Goal: Use online tool/utility: Utilize a website feature to perform a specific function

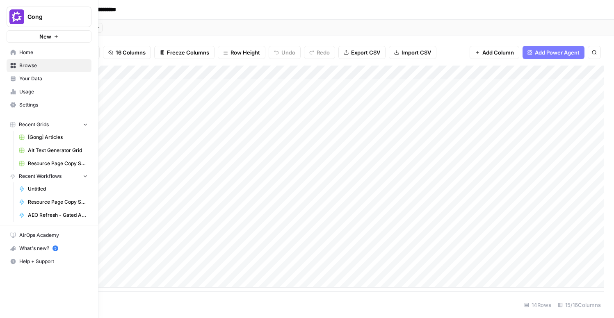
click at [57, 137] on span "[Gong] Articles" at bounding box center [58, 137] width 60 height 7
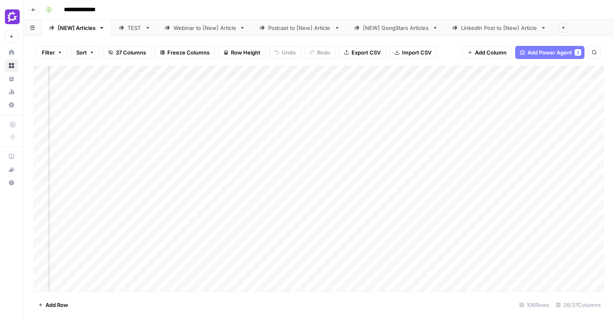
scroll to position [0, 944]
click at [211, 87] on div "Add Column" at bounding box center [318, 179] width 571 height 226
click at [231, 85] on div "Add Column" at bounding box center [318, 179] width 571 height 226
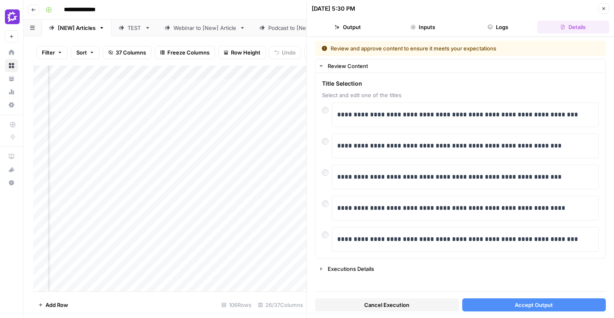
scroll to position [0, 474]
click at [450, 146] on p "**********" at bounding box center [465, 146] width 256 height 11
click at [506, 305] on button "Accept Output" at bounding box center [534, 305] width 144 height 13
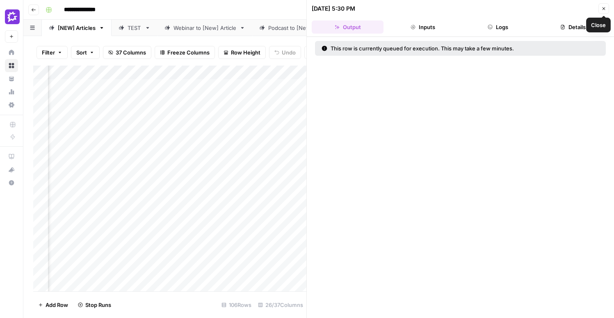
click at [606, 9] on span "Close" at bounding box center [606, 9] width 0 height 0
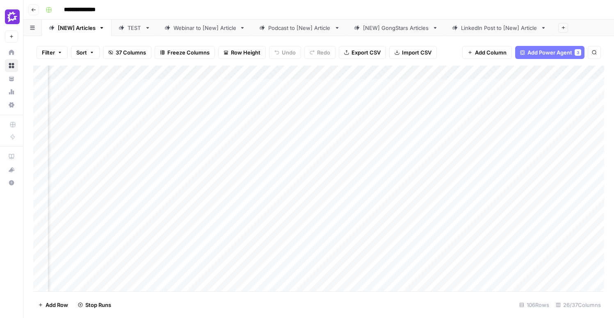
scroll to position [0, 907]
click at [267, 122] on div "Add Column" at bounding box center [318, 179] width 571 height 226
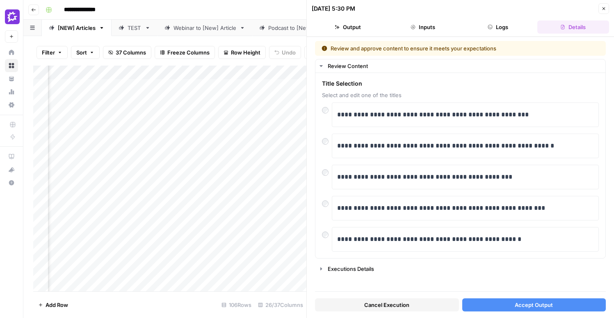
scroll to position [0, 517]
click at [366, 118] on p "**********" at bounding box center [465, 115] width 256 height 11
click at [518, 306] on span "Accept Output" at bounding box center [534, 305] width 38 height 8
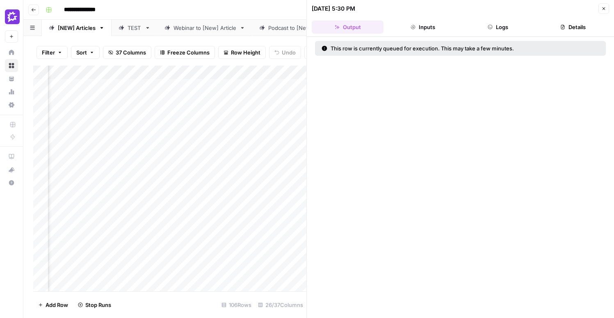
scroll to position [0, 1023]
click at [152, 157] on div "Add Column" at bounding box center [169, 179] width 273 height 226
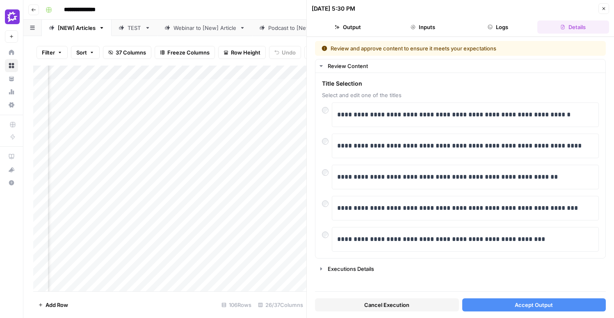
click at [504, 305] on button "Accept Output" at bounding box center [534, 305] width 144 height 13
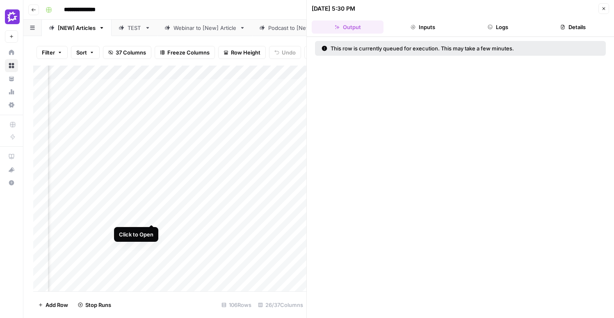
click at [151, 195] on div "Add Column" at bounding box center [169, 179] width 273 height 226
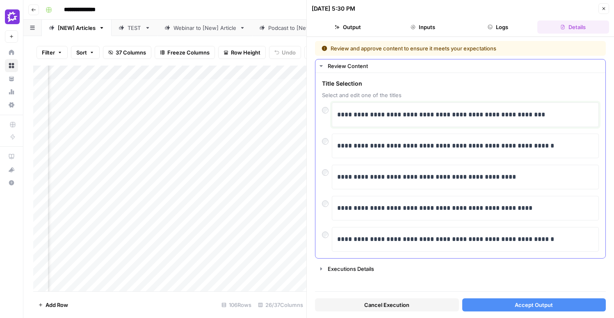
click at [430, 117] on p "**********" at bounding box center [465, 115] width 256 height 11
click at [506, 304] on button "Accept Output" at bounding box center [534, 305] width 144 height 13
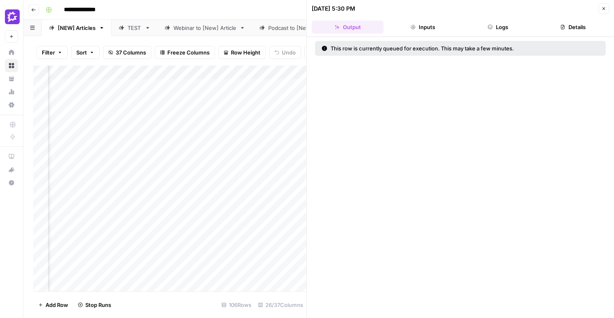
click at [133, 242] on div "Add Column" at bounding box center [169, 179] width 273 height 226
click at [151, 231] on div "Add Column" at bounding box center [169, 179] width 273 height 226
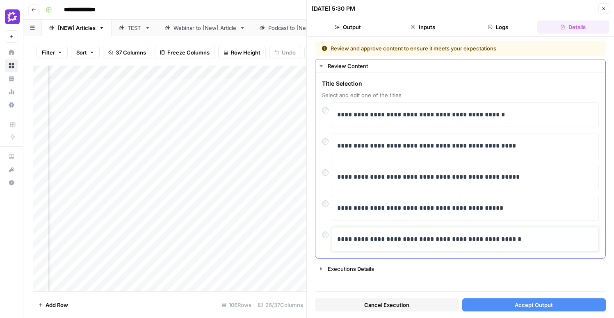
click at [519, 240] on p "**********" at bounding box center [465, 239] width 256 height 11
click at [189, 184] on div "Add Column" at bounding box center [169, 179] width 273 height 226
click at [165, 187] on div "Add Column" at bounding box center [169, 179] width 273 height 226
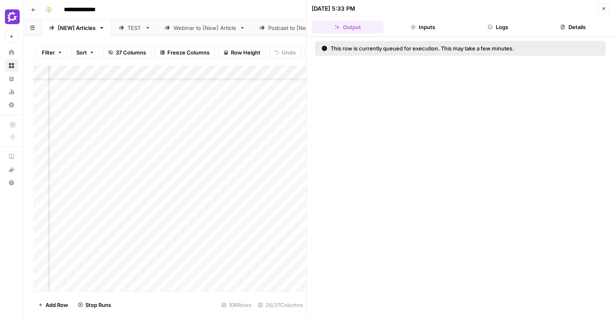
click at [194, 152] on div "Add Column" at bounding box center [169, 179] width 273 height 226
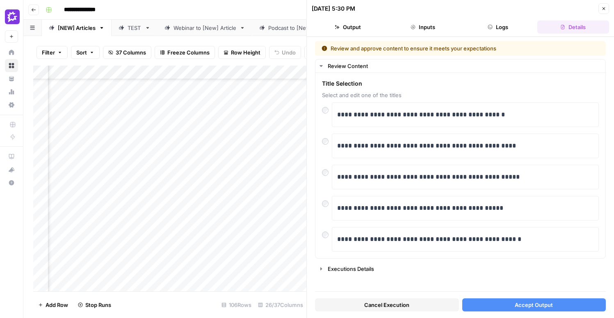
click at [172, 198] on div "Add Column" at bounding box center [169, 179] width 273 height 226
click at [509, 146] on p "**********" at bounding box center [465, 146] width 256 height 11
click at [488, 304] on button "Accept Output" at bounding box center [534, 305] width 144 height 13
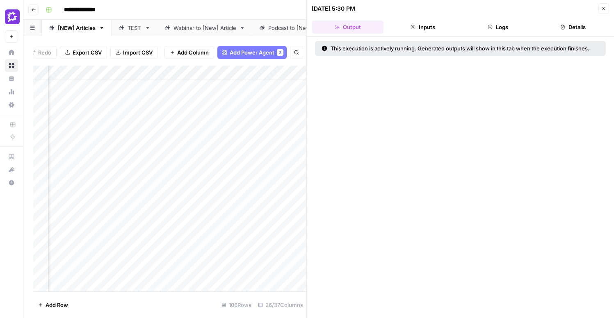
scroll to position [50, 975]
click at [199, 216] on div "Add Column" at bounding box center [169, 179] width 273 height 226
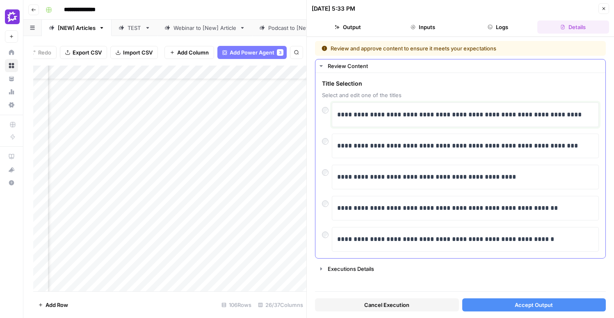
click at [449, 116] on p "**********" at bounding box center [465, 115] width 256 height 11
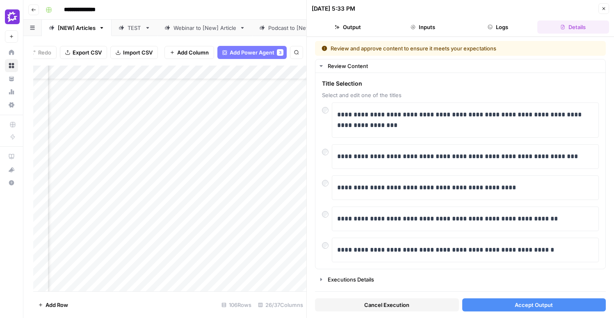
click at [526, 307] on span "Accept Output" at bounding box center [534, 305] width 38 height 8
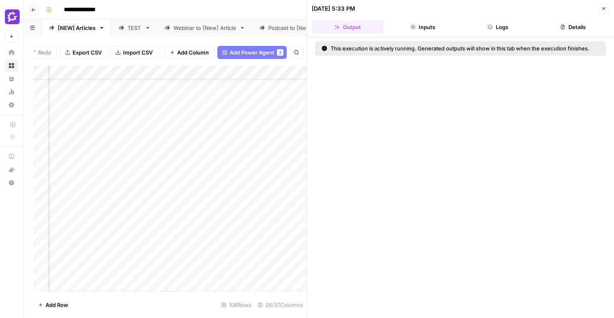
click at [180, 195] on div "Add Column" at bounding box center [169, 179] width 273 height 226
click at [187, 178] on div "Add Column" at bounding box center [169, 179] width 273 height 226
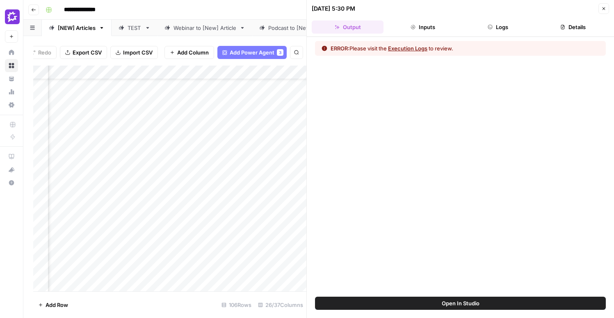
click at [417, 48] on button "Execution Logs" at bounding box center [407, 48] width 39 height 8
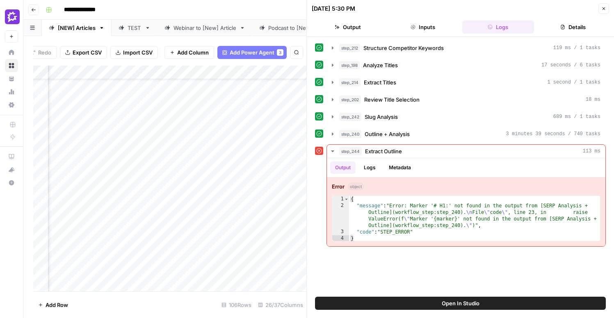
scroll to position [50, 945]
click at [139, 191] on div "Add Column" at bounding box center [169, 179] width 273 height 226
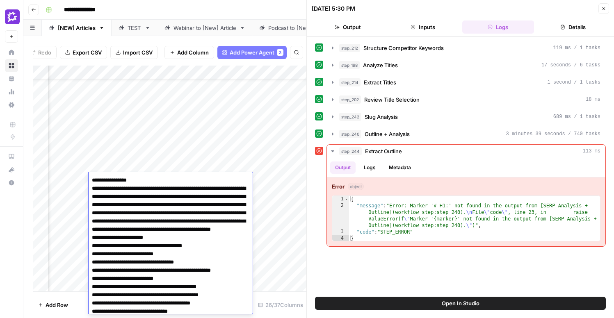
scroll to position [44, 0]
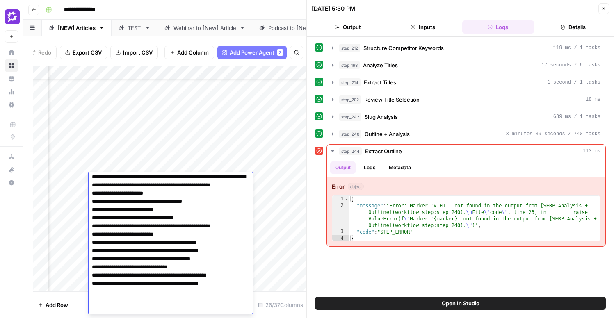
click at [120, 158] on div "Add Column" at bounding box center [169, 179] width 273 height 226
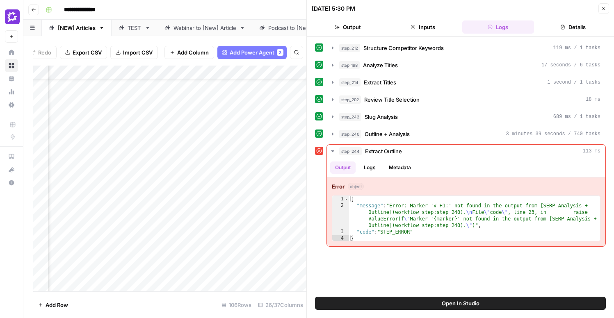
scroll to position [50, 1008]
click at [426, 305] on button "Open In Studio" at bounding box center [460, 303] width 291 height 13
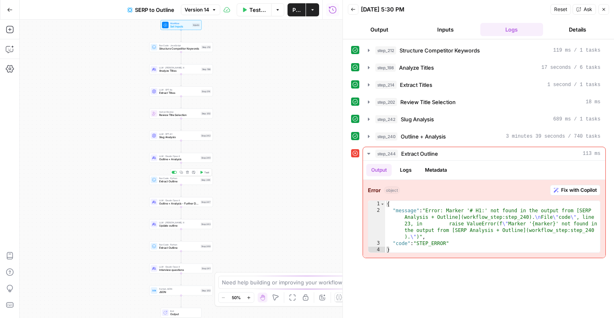
click at [202, 183] on div "Run Code · Python Extract Outline Step 244 Copy step Delete step Add Note Test" at bounding box center [181, 180] width 60 height 7
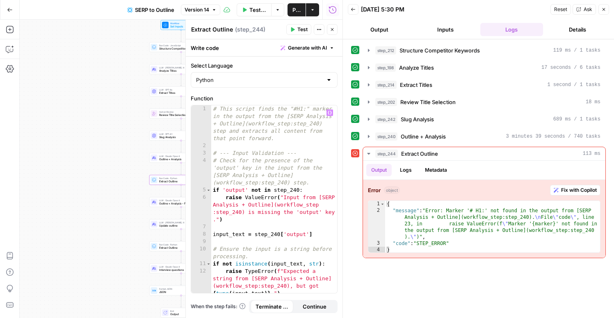
click at [101, 163] on div "Workflow Set Inputs Inputs Run Code · JavaScript Structure Competitor Keywords …" at bounding box center [181, 169] width 323 height 299
click at [169, 158] on span "Outline + Analysis" at bounding box center [179, 160] width 40 height 4
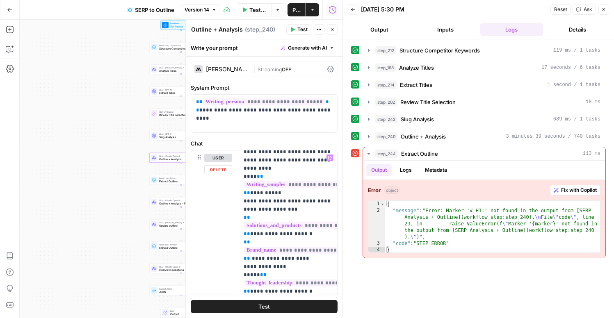
scroll to position [529, 0]
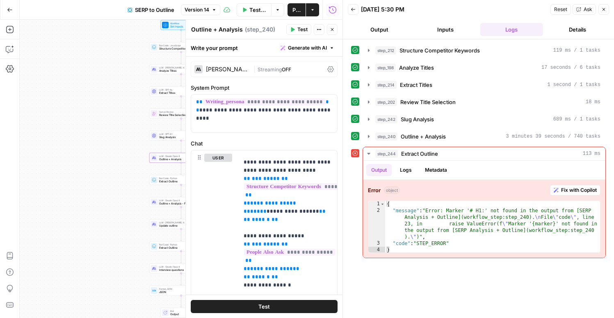
click at [605, 10] on icon "button" at bounding box center [604, 9] width 3 height 3
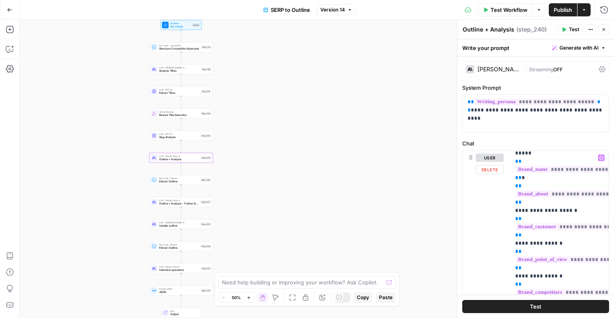
scroll to position [0, 0]
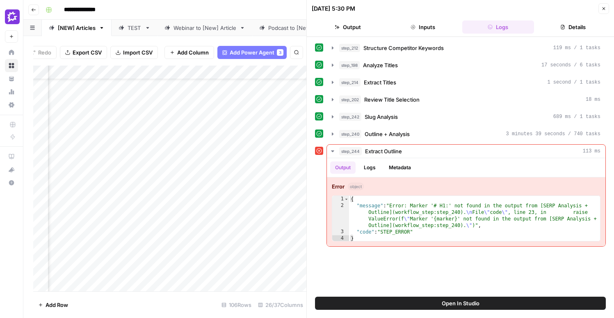
scroll to position [50, 772]
click at [247, 180] on div "Add Column" at bounding box center [169, 179] width 273 height 226
click at [247, 205] on div "Add Column" at bounding box center [169, 179] width 273 height 226
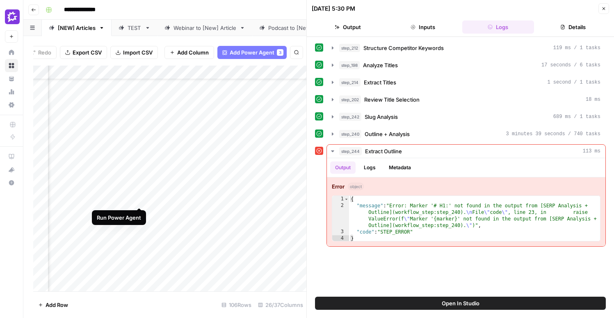
click at [141, 178] on div "Add Column" at bounding box center [169, 179] width 273 height 226
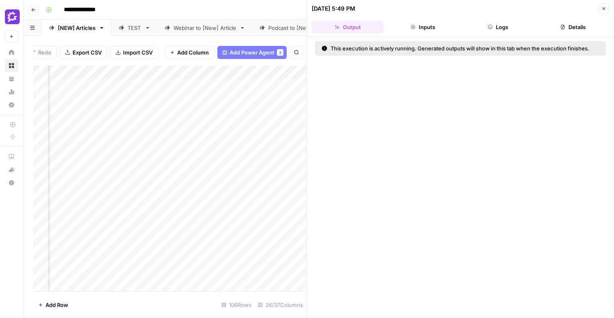
scroll to position [0, 1185]
click at [138, 85] on div "Add Column" at bounding box center [169, 179] width 273 height 226
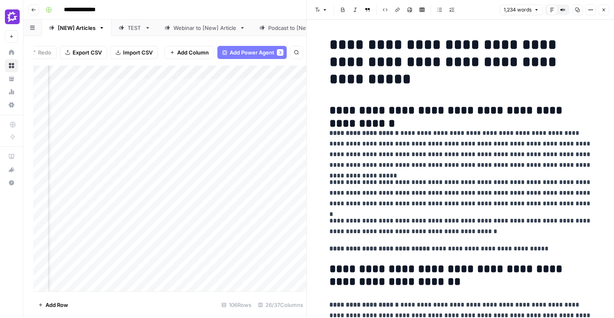
scroll to position [0, 1342]
click at [232, 179] on div "Add Column" at bounding box center [169, 179] width 273 height 226
click at [200, 229] on div "Add Column" at bounding box center [169, 179] width 273 height 226
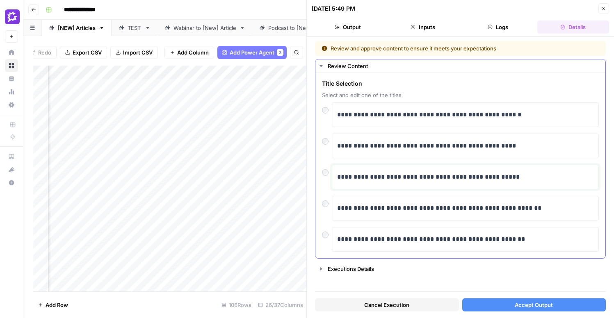
click at [515, 177] on p "**********" at bounding box center [465, 177] width 256 height 11
click at [558, 305] on button "Accept Output" at bounding box center [534, 305] width 144 height 13
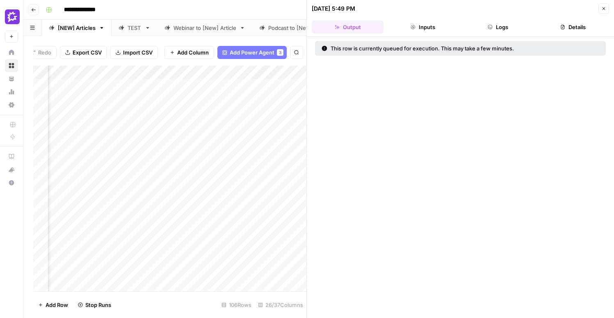
scroll to position [0, 1048]
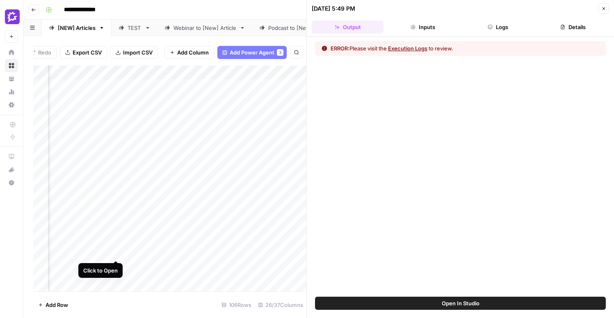
click at [117, 229] on div "Add Column" at bounding box center [169, 179] width 273 height 226
click at [408, 49] on button "Execution Logs" at bounding box center [407, 48] width 39 height 8
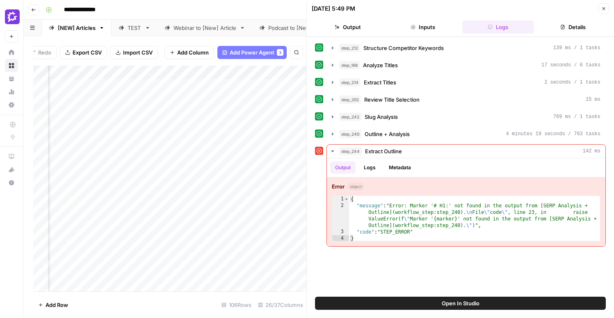
click at [493, 303] on button "Open In Studio" at bounding box center [460, 303] width 291 height 13
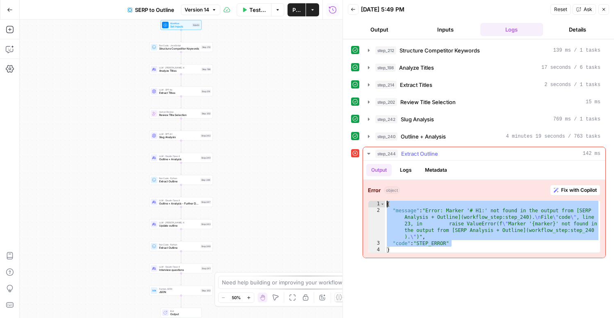
drag, startPoint x: 458, startPoint y: 247, endPoint x: 379, endPoint y: 201, distance: 91.7
click at [379, 201] on div "**********" at bounding box center [484, 227] width 233 height 53
type textarea "**********"
click at [7, 49] on icon "button" at bounding box center [10, 49] width 8 height 8
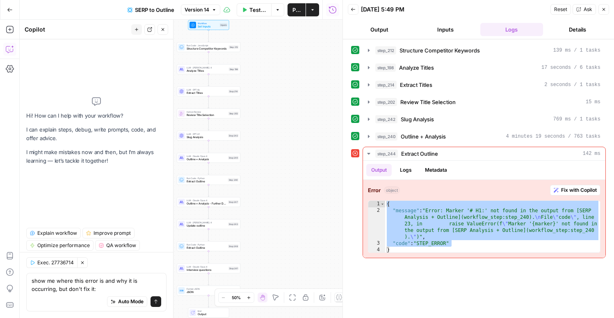
type textarea "show me where this error is and why it is occurring, but don't fix it: { "messa…"
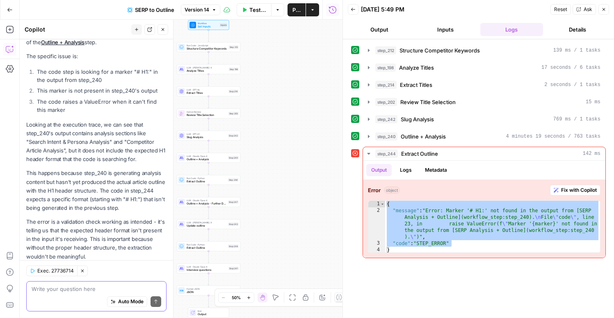
scroll to position [257, 0]
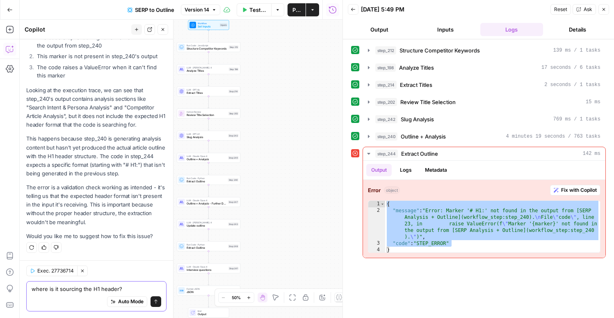
click at [77, 286] on textarea "where is it sourcing the H1 header?" at bounding box center [97, 289] width 130 height 8
type textarea "where is it trying to source the H1 header?"
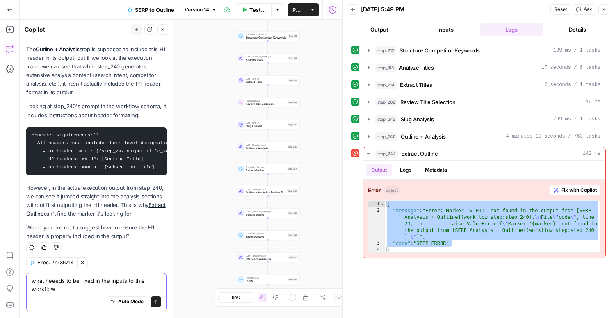
scroll to position [546, 0]
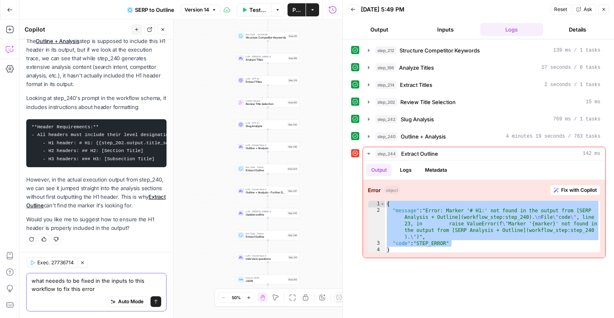
type textarea "what neeeds to be fixed in the inputs to this workflow to fix this error?"
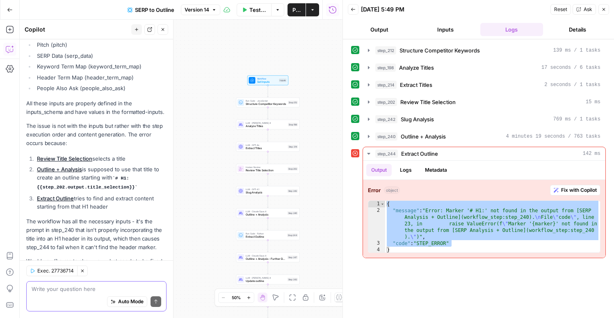
scroll to position [871, 0]
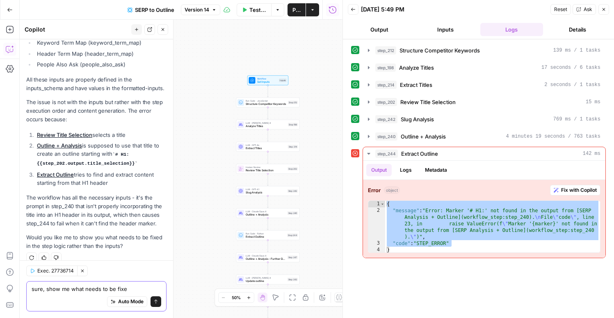
type textarea "sure, show me what needs to be fixed"
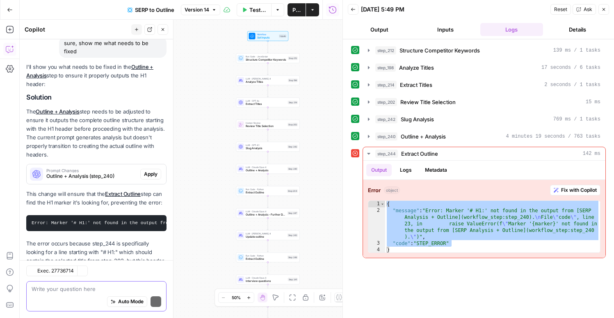
scroll to position [1115, 0]
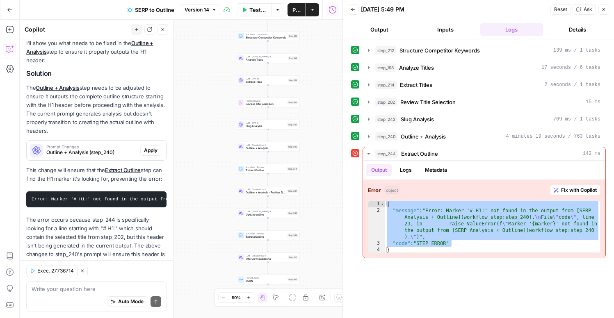
click at [112, 197] on code "Error: Marker '# H1:' not found in the output from [SERP Analysis + Outline](wo…" at bounding box center [172, 199] width 280 height 5
click at [82, 166] on p "This change will ensure that the Extract Outline step can find the H1 marker it…" at bounding box center [96, 174] width 140 height 17
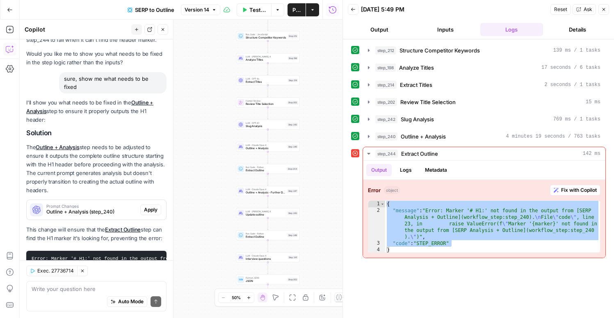
scroll to position [1041, 0]
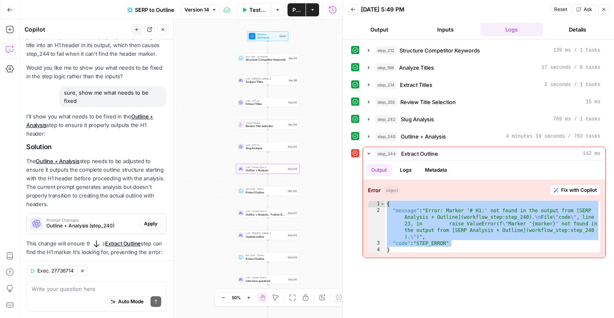
click at [117, 222] on span "Outline + Analysis (step_240)" at bounding box center [91, 225] width 91 height 7
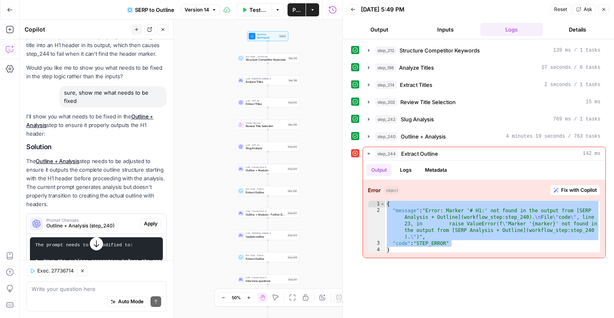
click at [265, 170] on span "Outline + Analysis" at bounding box center [266, 171] width 40 height 4
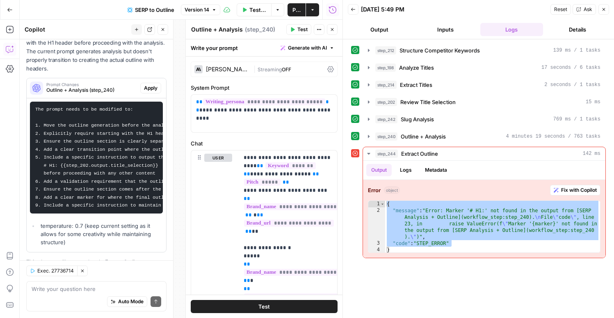
scroll to position [1269, 0]
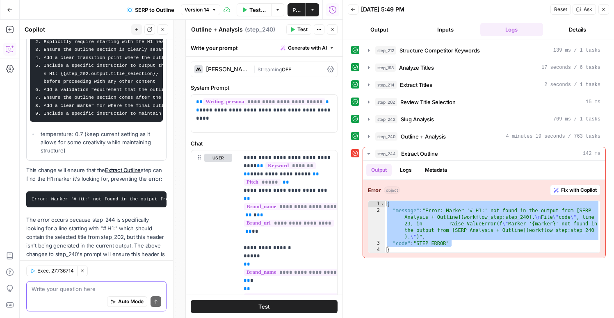
click at [74, 289] on textarea at bounding box center [97, 289] width 130 height 8
type textarea "what risk is there to implementing this change?"
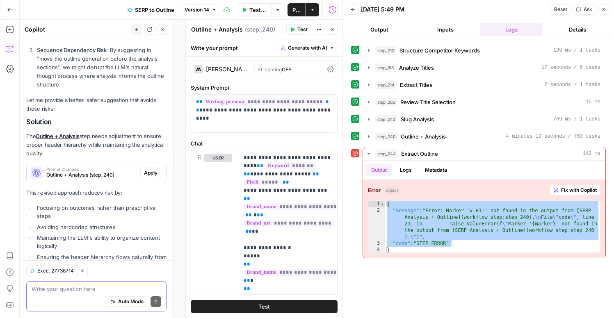
scroll to position [1639, 0]
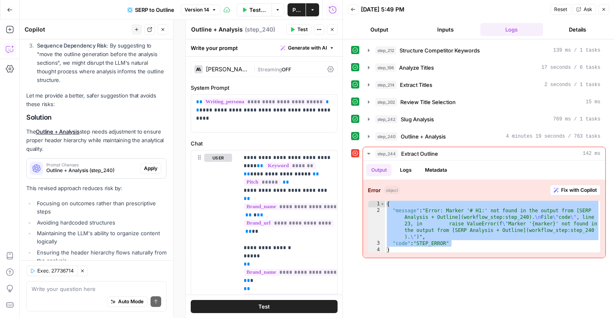
click at [601, 11] on icon "button" at bounding box center [603, 9] width 5 height 5
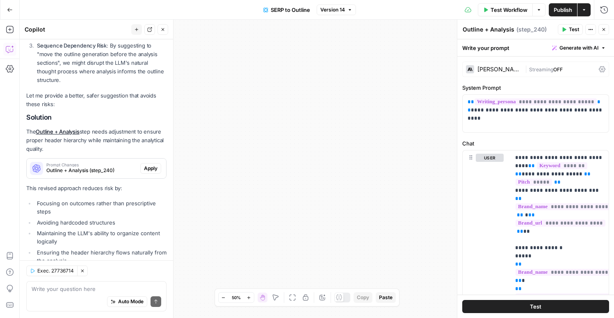
click at [10, 10] on icon "button" at bounding box center [10, 10] width 6 height 6
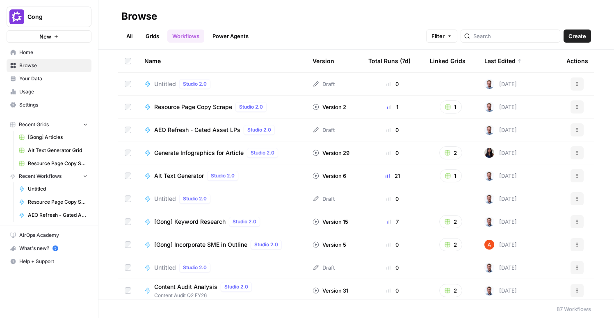
click at [55, 139] on span "[Gong] Articles" at bounding box center [58, 137] width 60 height 7
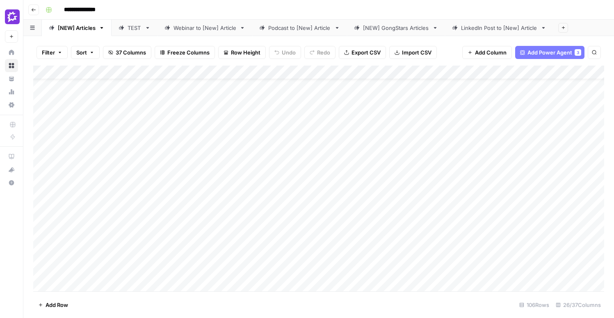
scroll to position [21, 0]
drag, startPoint x: 34, startPoint y: 174, endPoint x: 61, endPoint y: 280, distance: 109.2
click at [61, 280] on div "Add Column" at bounding box center [318, 179] width 571 height 226
click at [510, 227] on div "Add Column" at bounding box center [318, 179] width 571 height 226
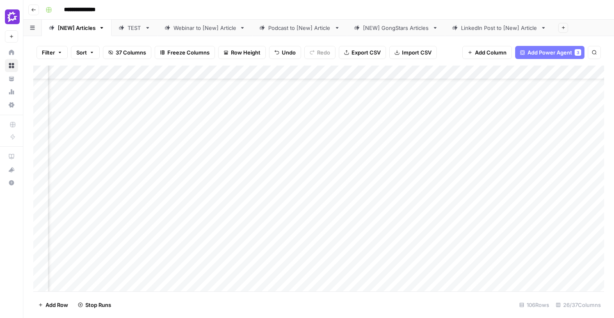
scroll to position [77, 638]
drag, startPoint x: 34, startPoint y: 163, endPoint x: 34, endPoint y: 278, distance: 114.9
click at [34, 278] on div "Add Column" at bounding box center [318, 179] width 571 height 226
click at [571, 190] on div "Add Column" at bounding box center [318, 179] width 571 height 226
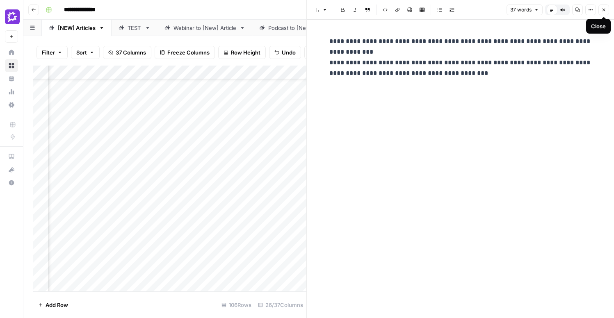
click at [607, 11] on button "Close" at bounding box center [604, 10] width 11 height 11
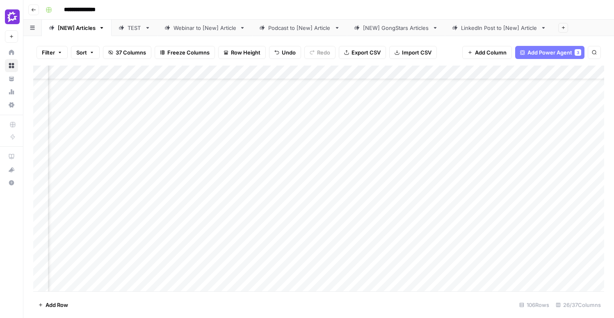
click at [233, 201] on div "Add Column" at bounding box center [318, 179] width 571 height 226
click at [351, 202] on div "Add Column" at bounding box center [318, 179] width 571 height 226
click at [423, 190] on div "Add Column" at bounding box center [318, 179] width 571 height 226
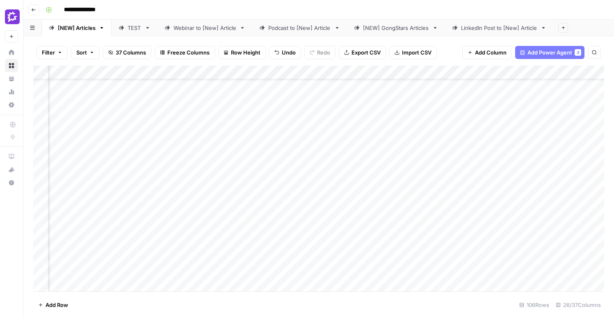
click at [336, 198] on div "Add Column" at bounding box center [318, 179] width 571 height 226
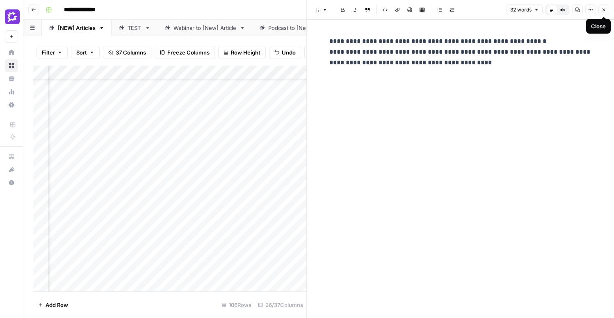
click at [606, 10] on button "Close" at bounding box center [604, 10] width 11 height 11
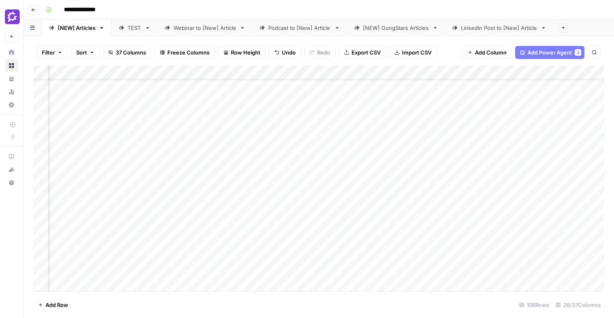
scroll to position [75, 72]
click at [236, 206] on div "Add Column" at bounding box center [318, 179] width 571 height 226
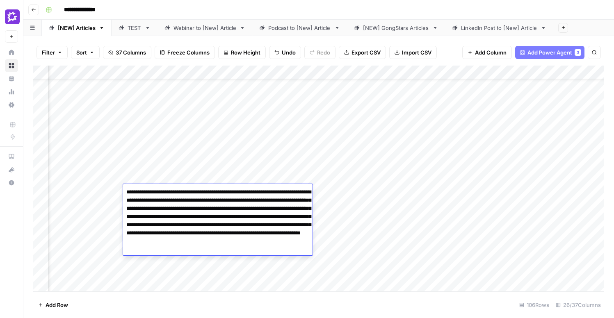
type textarea "**********"
click at [372, 234] on div "Add Column" at bounding box center [318, 179] width 571 height 226
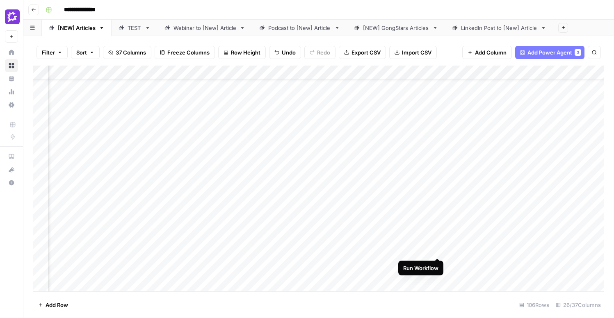
click at [437, 228] on div "Add Column" at bounding box center [318, 179] width 571 height 226
click at [427, 198] on div "Add Column" at bounding box center [318, 179] width 571 height 226
click at [315, 191] on div "Add Column" at bounding box center [318, 179] width 571 height 226
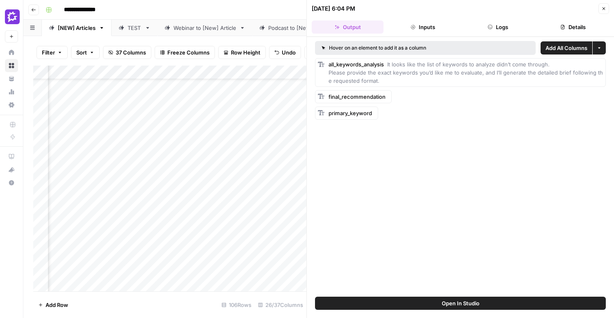
click at [498, 27] on button "Logs" at bounding box center [498, 27] width 72 height 13
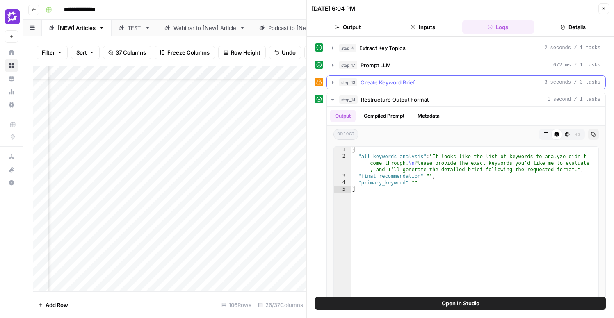
click at [332, 82] on icon "button" at bounding box center [333, 82] width 2 height 3
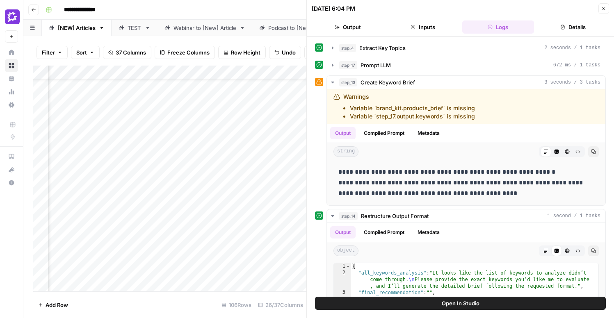
click at [604, 13] on button "Close" at bounding box center [604, 8] width 11 height 11
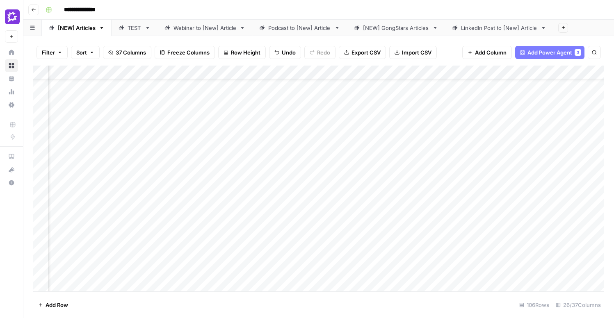
scroll to position [75, 0]
click at [326, 203] on div "Add Column" at bounding box center [318, 179] width 571 height 226
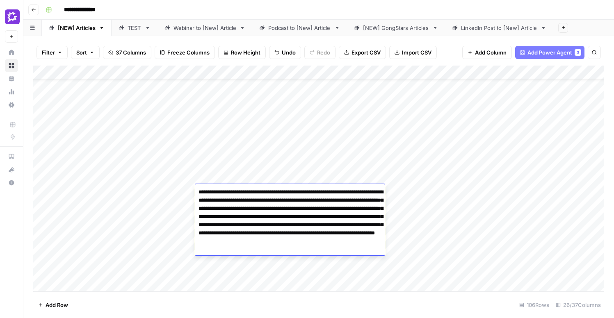
drag, startPoint x: 357, startPoint y: 251, endPoint x: 358, endPoint y: 240, distance: 11.2
click at [358, 240] on textarea "**********" at bounding box center [290, 221] width 190 height 69
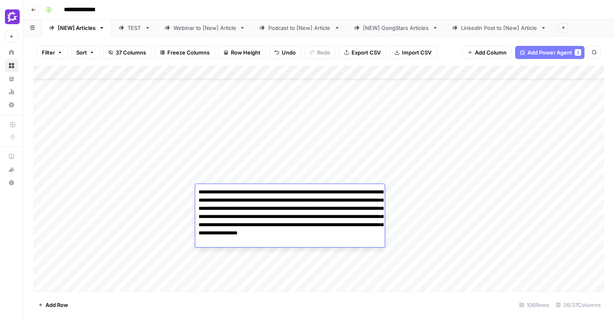
click at [225, 201] on textarea "**********" at bounding box center [290, 217] width 190 height 61
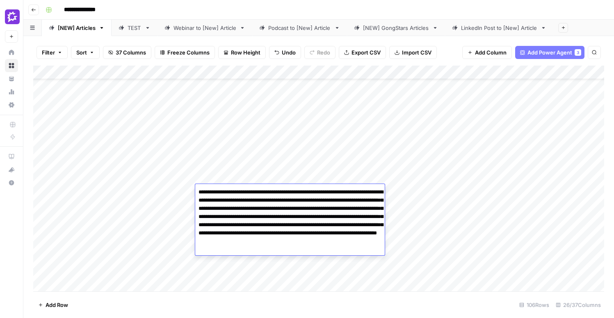
click at [216, 211] on textarea "**********" at bounding box center [290, 221] width 190 height 69
type textarea "**********"
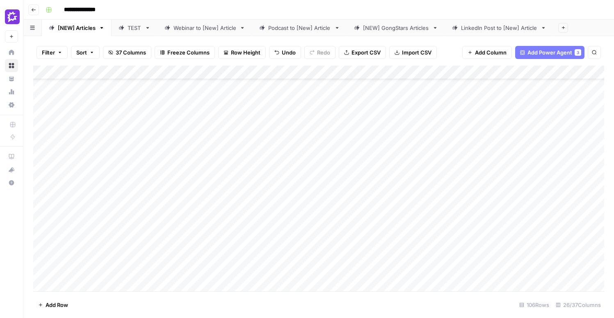
click at [457, 214] on div "Add Column" at bounding box center [318, 179] width 571 height 226
click at [512, 193] on div "Add Column" at bounding box center [318, 179] width 571 height 226
click at [235, 192] on div "Add Column" at bounding box center [318, 179] width 571 height 226
